Goal: Task Accomplishment & Management: Use online tool/utility

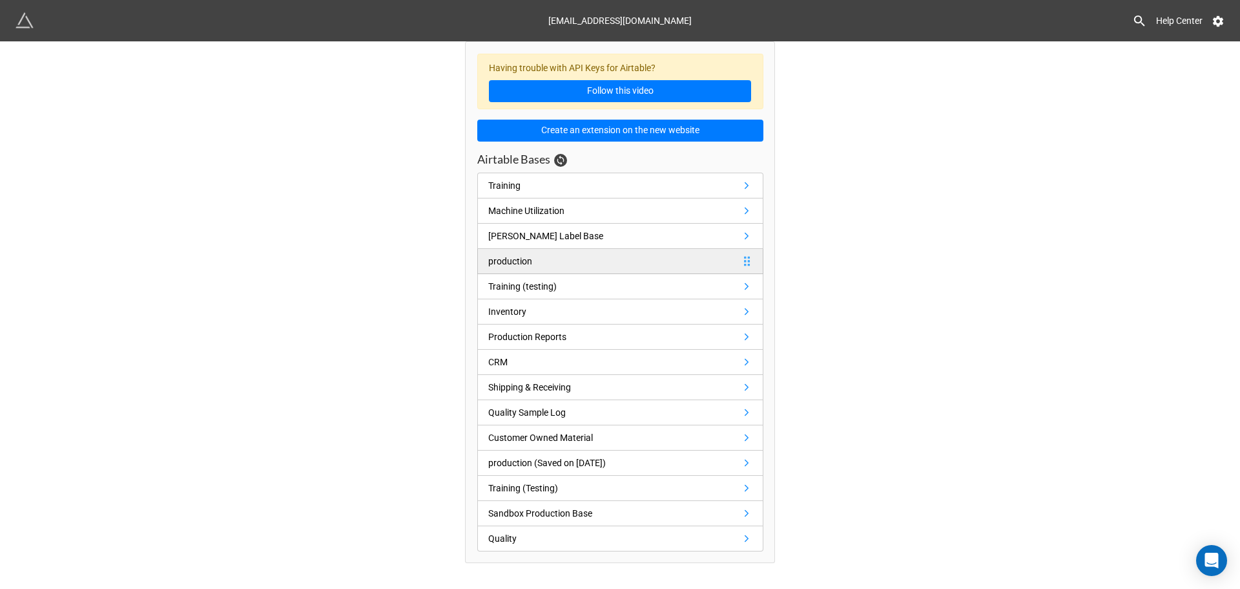
click at [727, 263] on link "production" at bounding box center [620, 261] width 286 height 25
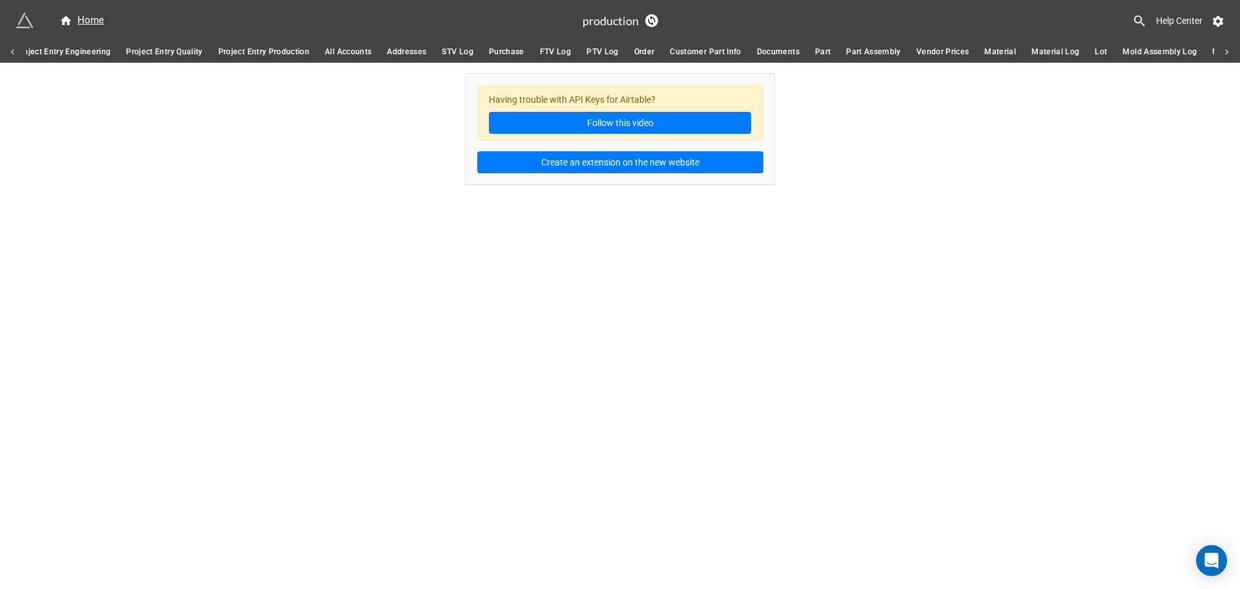
scroll to position [0, 323]
click at [1038, 47] on span "Material Log" at bounding box center [1036, 52] width 48 height 14
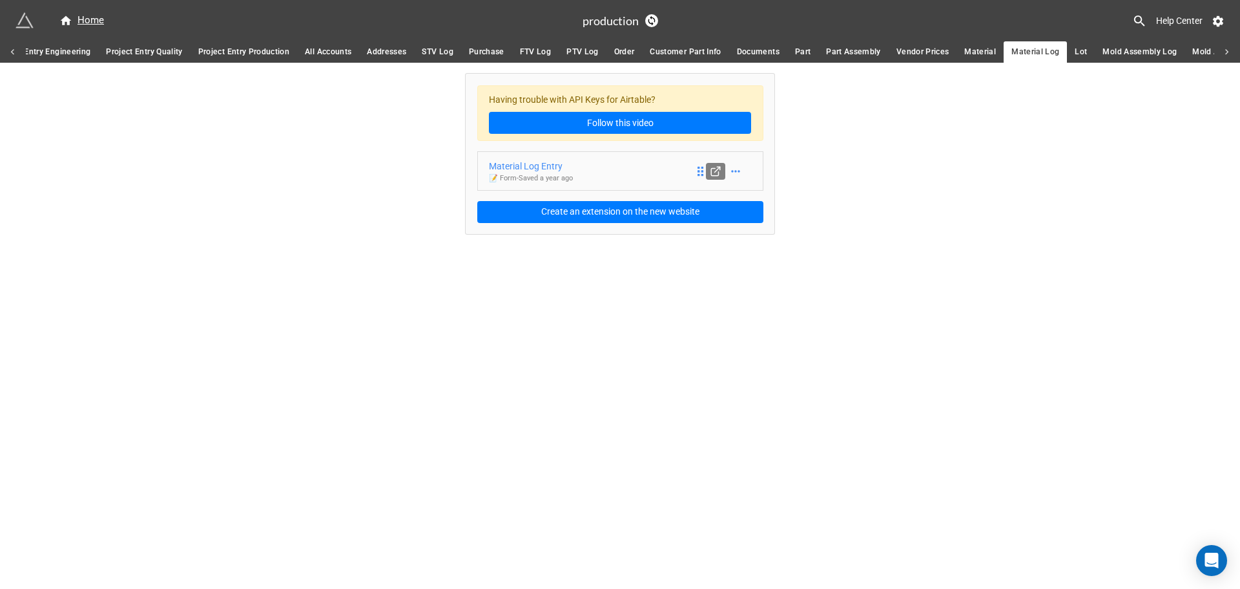
click at [718, 177] on link at bounding box center [715, 171] width 19 height 17
click at [736, 174] on icon at bounding box center [735, 171] width 13 height 13
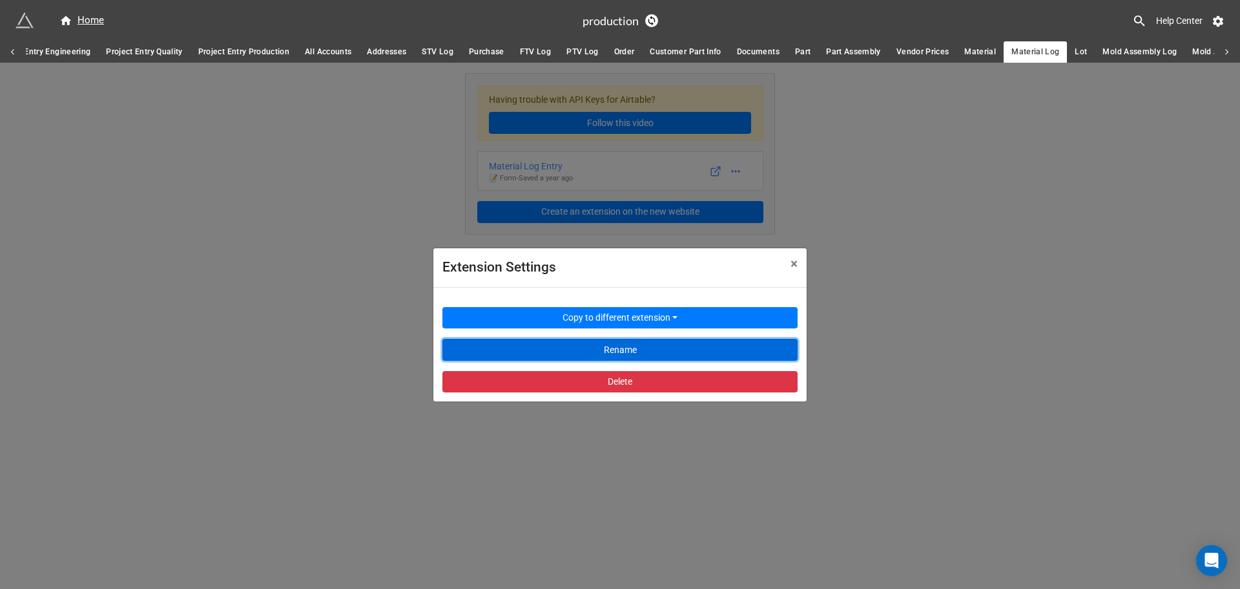
click at [646, 351] on button "Rename" at bounding box center [620, 350] width 355 height 22
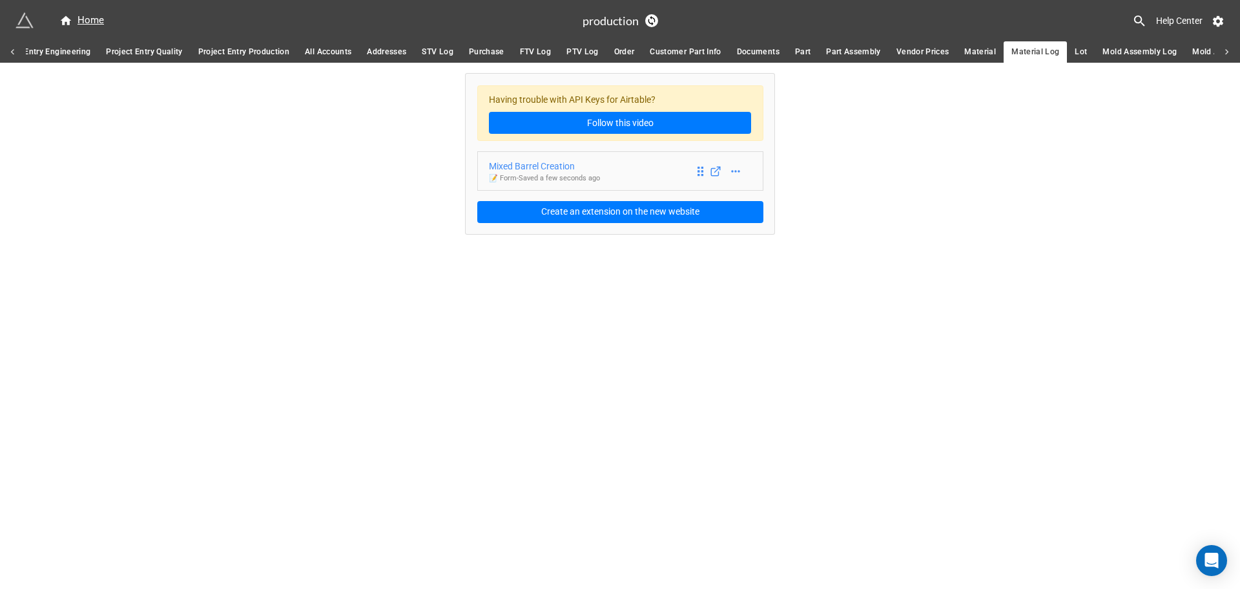
click at [590, 163] on div "Mixed Barrel Creation" at bounding box center [544, 166] width 111 height 14
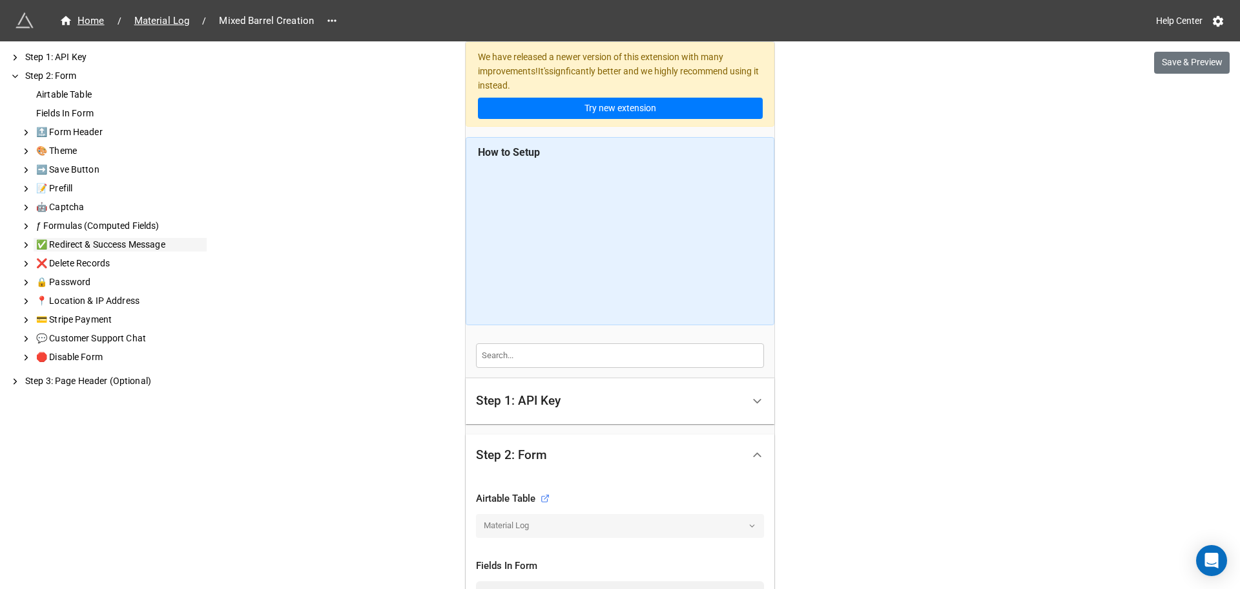
click at [130, 245] on div "✅ Redirect & Success Message" at bounding box center [120, 245] width 173 height 14
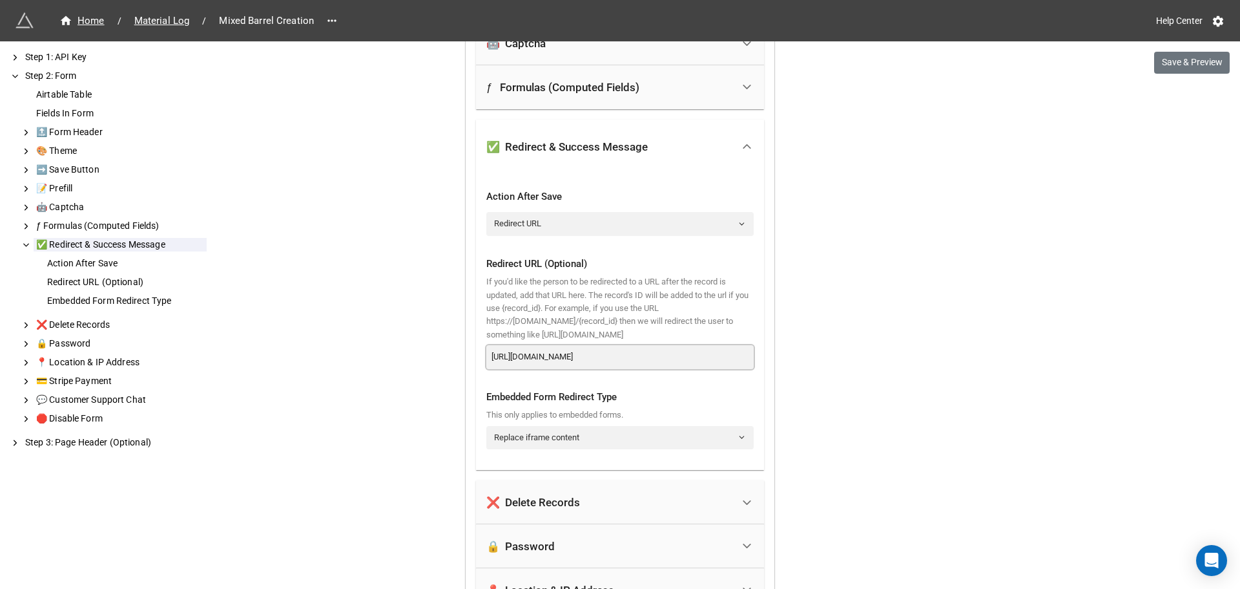
scroll to position [0, 162]
drag, startPoint x: 488, startPoint y: 355, endPoint x: 824, endPoint y: 344, distance: 335.5
paste input "KyyxPxxHI0DThk/pagHX4cr2B4bqNBSc/form"
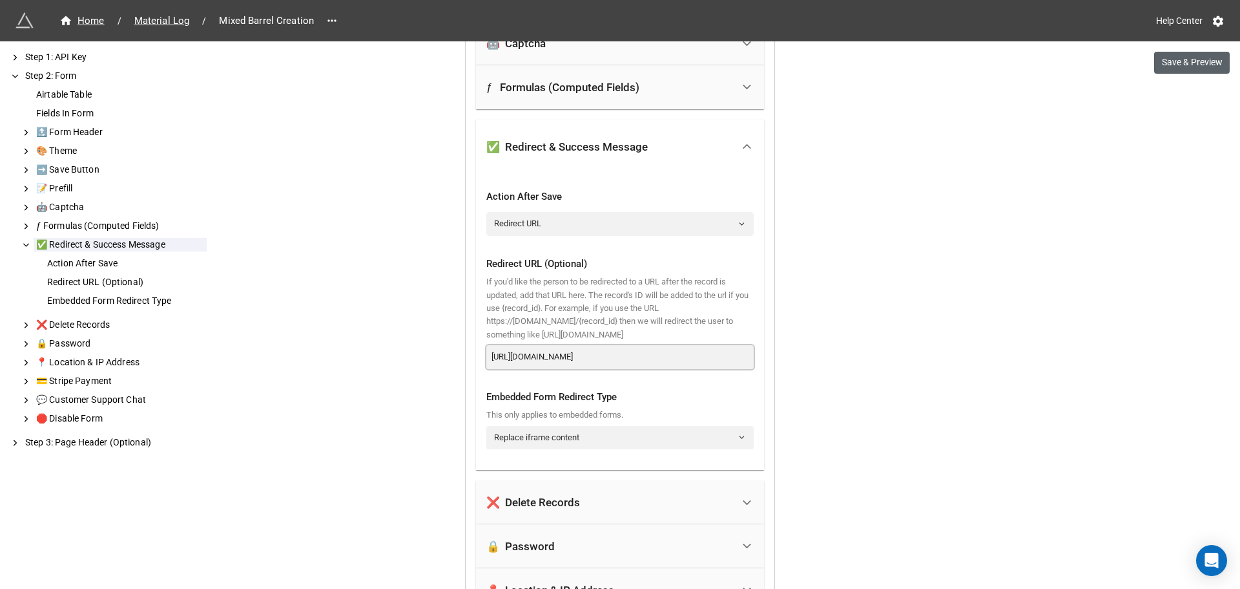
type input "[URL][DOMAIN_NAME]"
click at [1187, 59] on button "Save & Preview" at bounding box center [1192, 63] width 76 height 22
